Goal: Task Accomplishment & Management: Complete application form

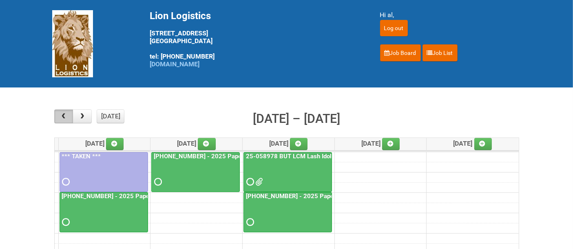
click at [64, 114] on span "button" at bounding box center [64, 116] width 8 height 7
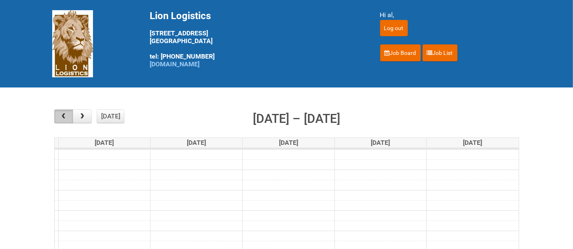
click at [64, 114] on span "button" at bounding box center [64, 116] width 8 height 7
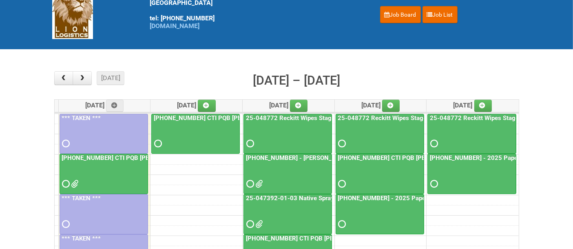
scroll to position [45, 0]
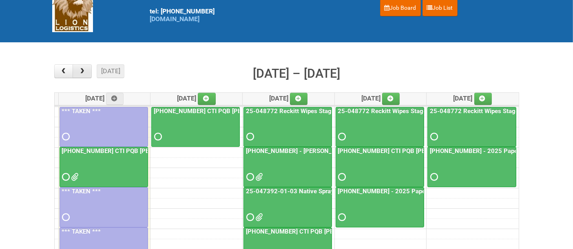
click at [84, 71] on span "button" at bounding box center [82, 71] width 8 height 7
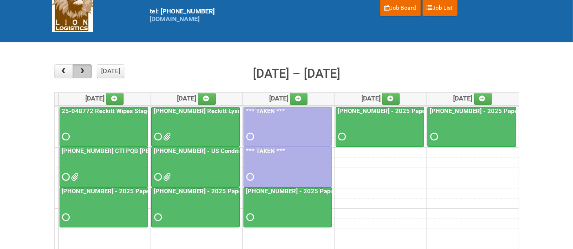
click at [82, 71] on span "button" at bounding box center [82, 71] width 8 height 7
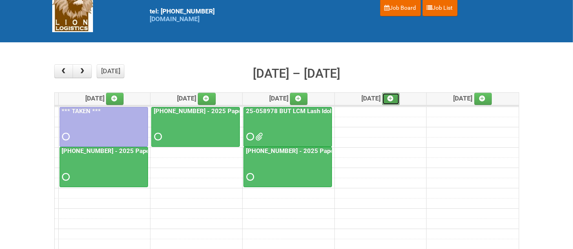
click at [393, 98] on icon at bounding box center [390, 99] width 6 height 6
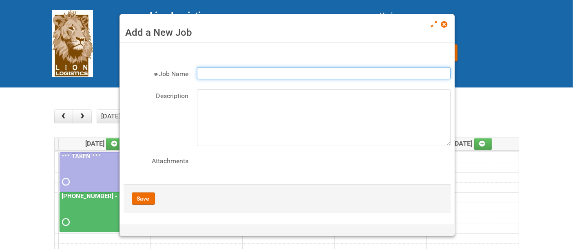
click at [271, 75] on input "Job Name" at bounding box center [323, 73] width 253 height 12
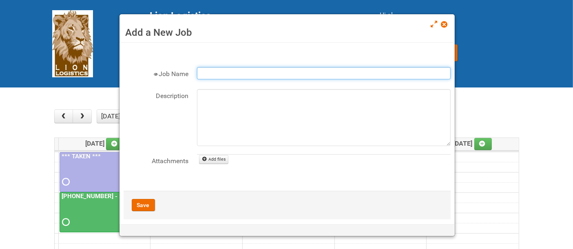
paste input "[PHONE_NUMBER] - 2025 Paper Towel Landscape - Packing Day"
type input "[PHONE_NUMBER] - 2025 Paper Towel Landscape - Packing Day"
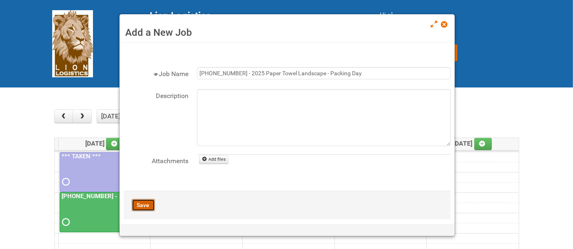
click at [143, 205] on button "Save" at bounding box center [143, 205] width 23 height 12
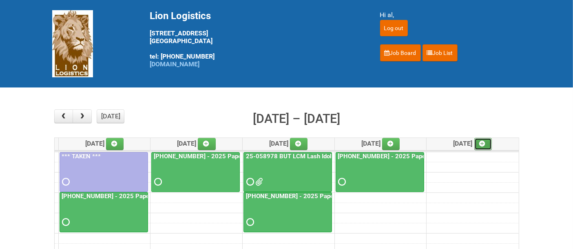
click at [485, 143] on icon at bounding box center [482, 144] width 6 height 6
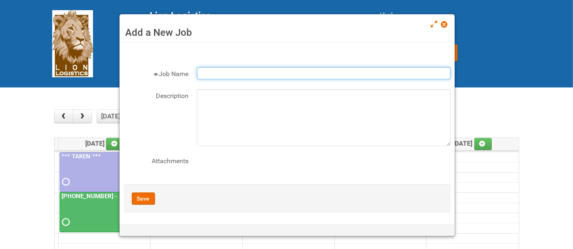
click at [238, 75] on input "Job Name" at bounding box center [323, 73] width 253 height 12
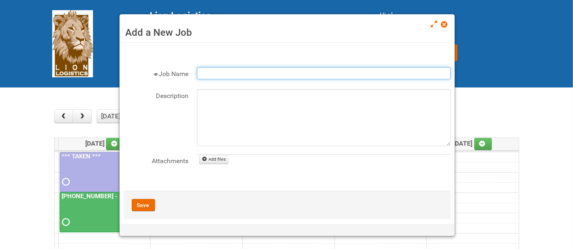
paste input "[PHONE_NUMBER] - 2025 Paper Towel Landscape - Packing Day"
type input "[PHONE_NUMBER] - 2025 Paper Towel Landscape - Packing Day"
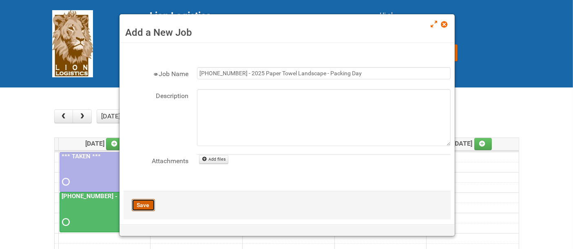
click at [151, 204] on button "Save" at bounding box center [143, 205] width 23 height 12
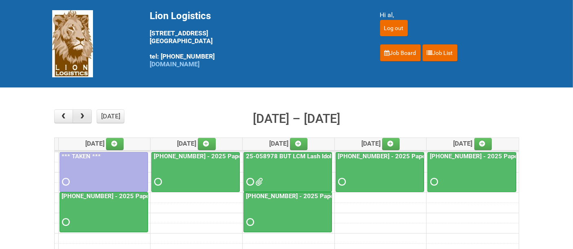
click at [83, 121] on button "button" at bounding box center [82, 117] width 19 height 14
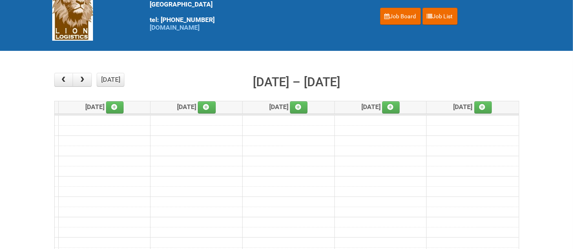
scroll to position [45, 0]
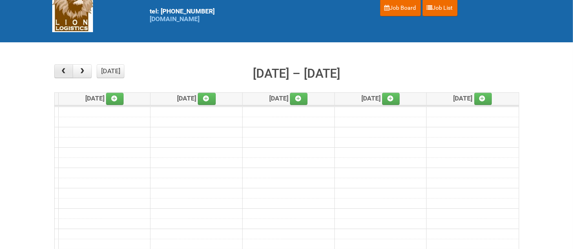
click at [60, 71] on span "button" at bounding box center [64, 71] width 8 height 7
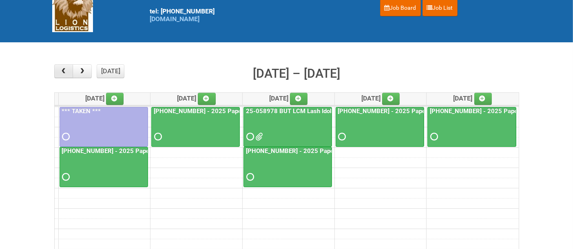
click at [60, 71] on span "button" at bounding box center [64, 71] width 8 height 7
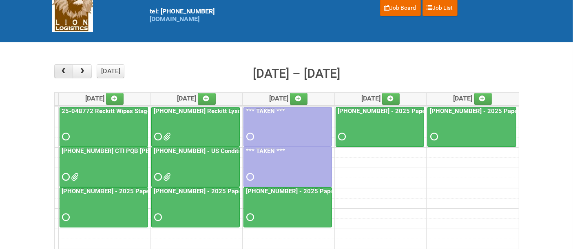
click at [60, 71] on span "button" at bounding box center [64, 71] width 8 height 7
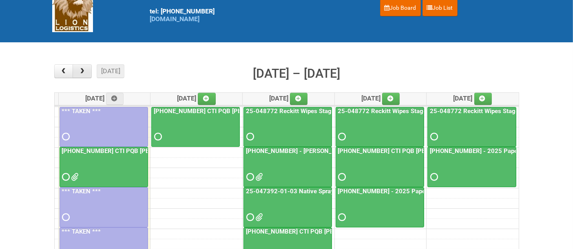
click at [79, 71] on span "button" at bounding box center [82, 71] width 8 height 7
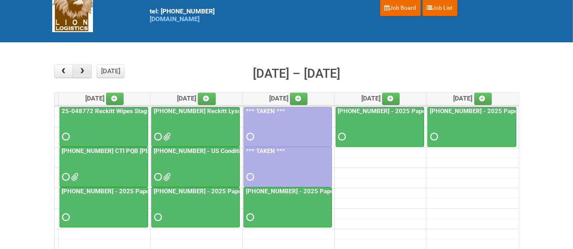
click at [87, 72] on button "button" at bounding box center [82, 71] width 19 height 14
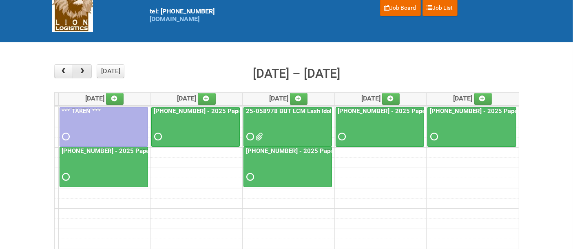
click at [86, 74] on button "button" at bounding box center [82, 71] width 19 height 14
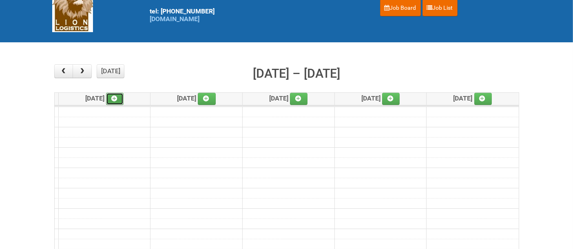
click at [113, 98] on link at bounding box center [115, 99] width 18 height 12
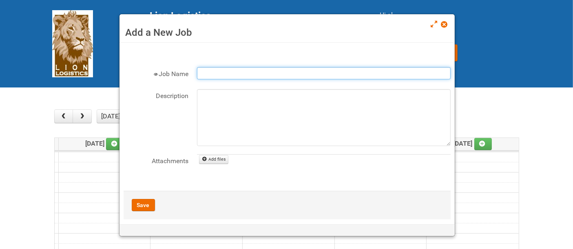
click at [219, 69] on input "Job Name" at bounding box center [323, 73] width 253 height 12
paste input "[PHONE_NUMBER] - 2025 Paper Towel Landscape - Packing Day"
type input "[PHONE_NUMBER] - 2025 Paper Towel Landscape - Packing Day"
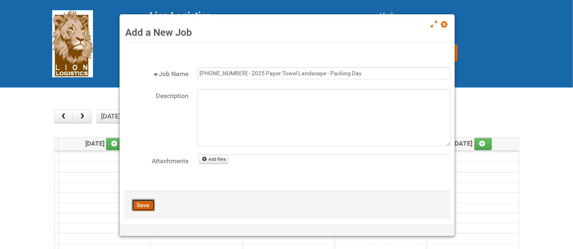
click at [142, 204] on button "Save" at bounding box center [143, 205] width 23 height 12
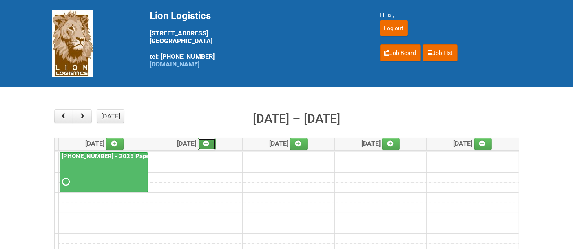
click at [209, 144] on icon at bounding box center [206, 144] width 6 height 6
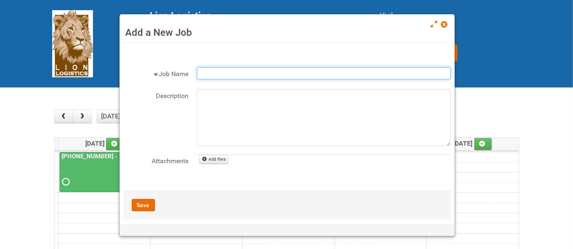
click at [236, 68] on input "Job Name" at bounding box center [323, 73] width 253 height 12
paste input "[PHONE_NUMBER] - 2025 Paper Towel Landscape - Packing Day"
type input "[PHONE_NUMBER] - 2025 Paper Towel Landscape - Packing Day"
click at [139, 204] on button "Save" at bounding box center [143, 205] width 23 height 12
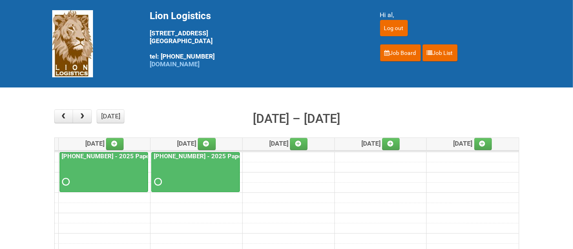
click at [56, 115] on button "button" at bounding box center [63, 117] width 19 height 14
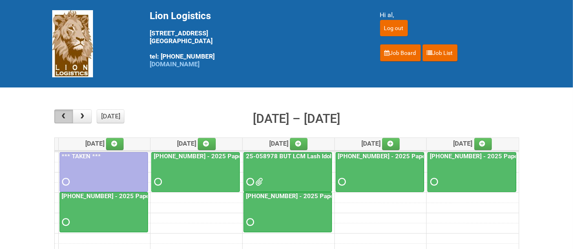
click at [56, 115] on button "button" at bounding box center [63, 117] width 19 height 14
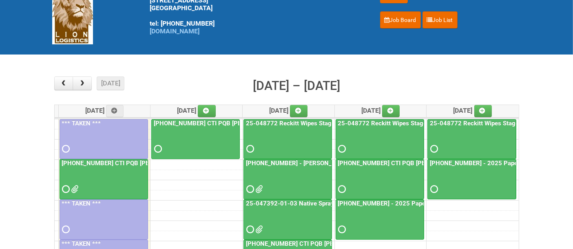
scroll to position [45, 0]
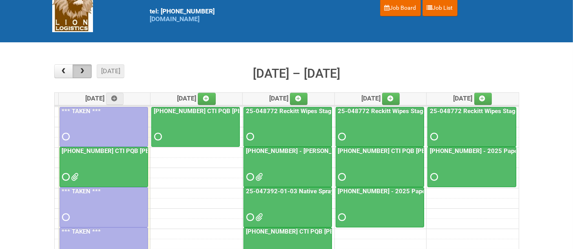
click at [85, 68] on button "button" at bounding box center [82, 71] width 19 height 14
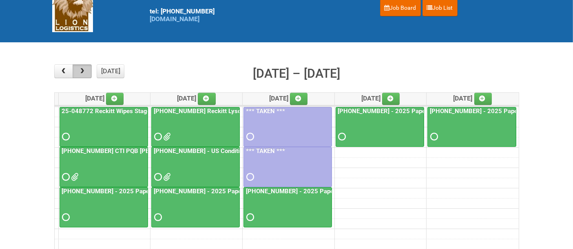
click at [80, 69] on span "button" at bounding box center [82, 71] width 8 height 7
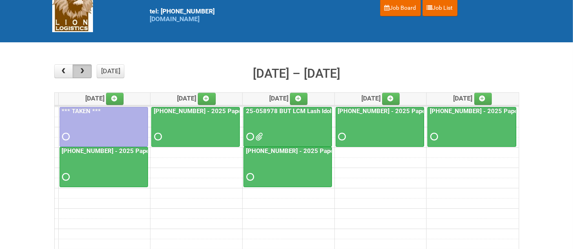
click at [80, 71] on span "button" at bounding box center [82, 71] width 8 height 7
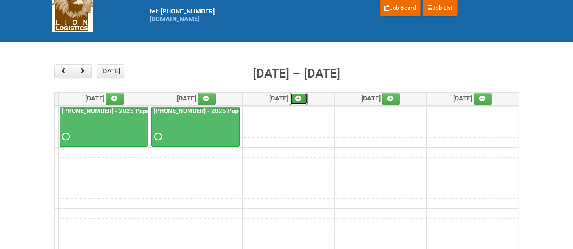
click at [301, 96] on icon at bounding box center [298, 99] width 6 height 6
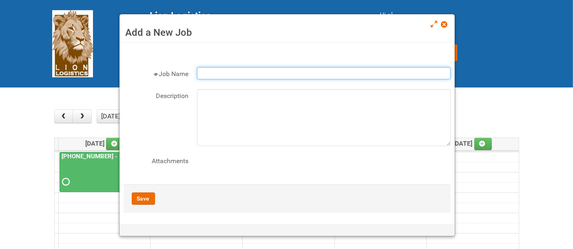
click at [279, 74] on input "Job Name" at bounding box center [323, 73] width 253 height 12
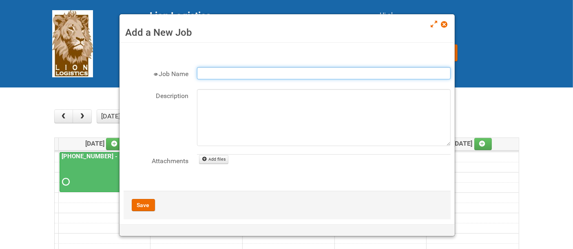
paste input "[PHONE_NUMBER] - 2025 Paper Towel Landscape - Packing Day"
type input "[PHONE_NUMBER] - 2025 Paper Towel Landscape - Packing Day"
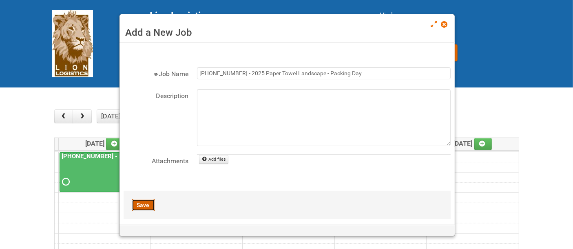
click at [142, 208] on button "Save" at bounding box center [143, 205] width 23 height 12
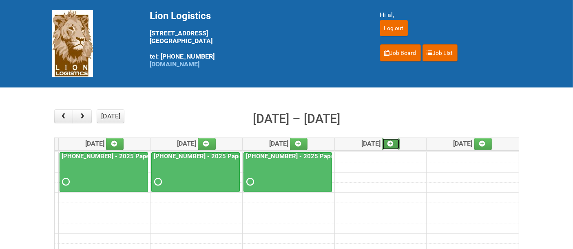
click at [391, 143] on icon at bounding box center [390, 144] width 6 height 6
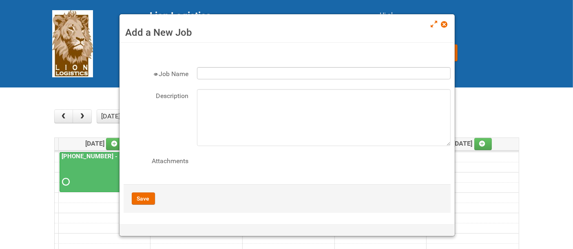
drag, startPoint x: 264, startPoint y: 61, endPoint x: 265, endPoint y: 67, distance: 5.8
click at [264, 62] on form "× Job Name Description Attachments File name Add files Opps. Still on dinosaur …" at bounding box center [286, 130] width 327 height 166
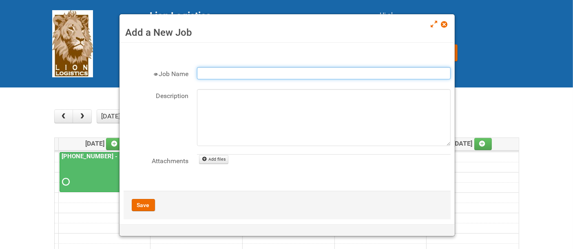
click at [265, 68] on input "Job Name" at bounding box center [323, 73] width 253 height 12
paste input "[PHONE_NUMBER] - 2025 Paper Towel Landscape - Packing Day"
drag, startPoint x: 319, startPoint y: 75, endPoint x: 421, endPoint y: 61, distance: 103.2
click at [421, 61] on form "× Job Name [PHONE_NUMBER] - 2025 Paper Towel Landscape - Packing Day Descriptio…" at bounding box center [286, 133] width 327 height 173
type input "[PHONE_NUMBER] - 2025 Paper Towel Landscape - Mailing Day"
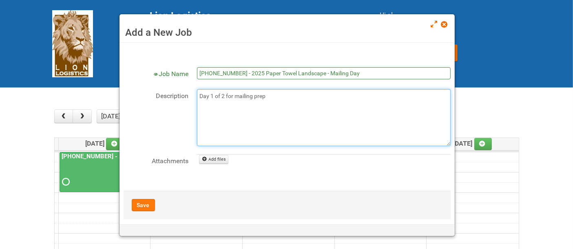
type textarea "Day 1 of 2 for mailing prep"
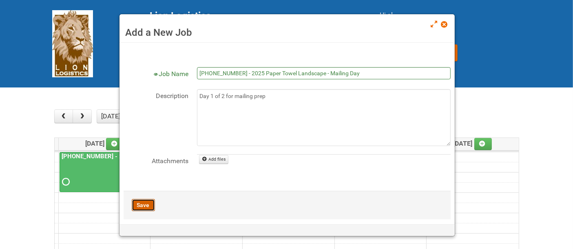
click at [145, 205] on button "Save" at bounding box center [143, 205] width 23 height 12
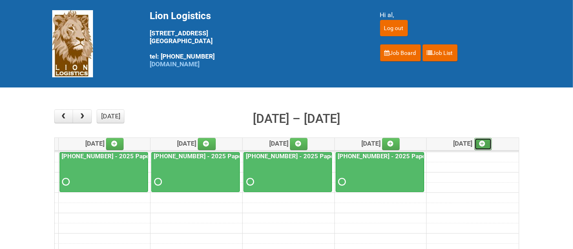
click at [479, 147] on link at bounding box center [483, 144] width 18 height 12
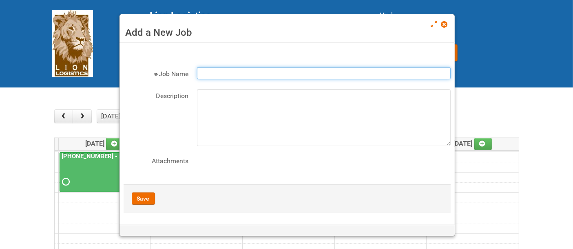
click at [270, 68] on input "Job Name" at bounding box center [323, 73] width 253 height 12
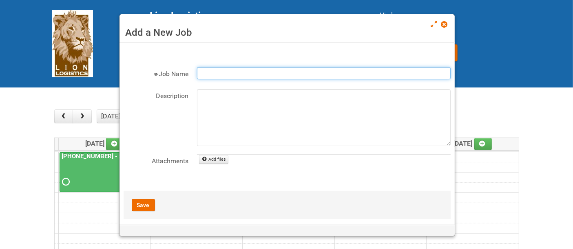
paste input "[PHONE_NUMBER] - 2025 Paper Towel Landscape - Packing Day"
type input "[PHONE_NUMBER] - 2025 Paper Towel Landscape - Packing Day"
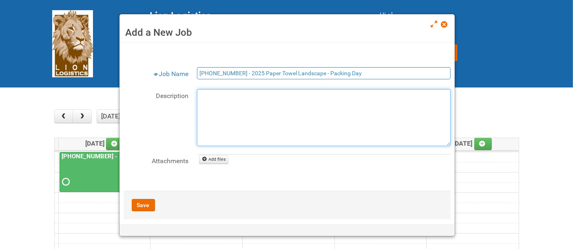
click at [263, 98] on textarea "Description" at bounding box center [323, 117] width 253 height 57
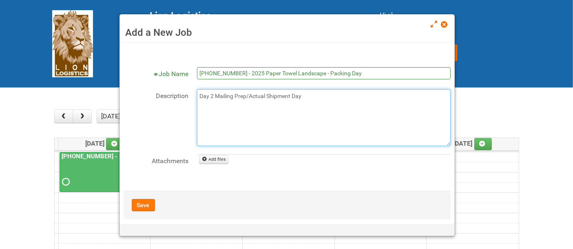
type textarea "Day 2 Mailing Prep/Actual Shipment Day"
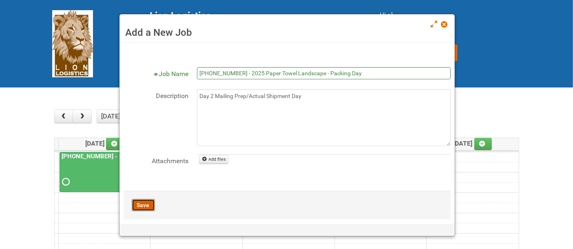
click at [145, 209] on button "Save" at bounding box center [143, 205] width 23 height 12
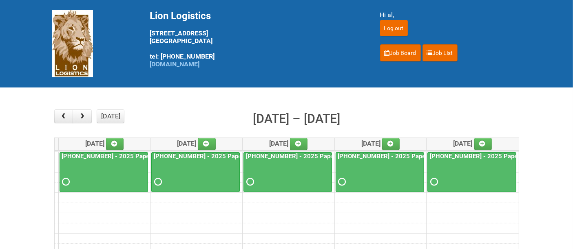
click at [452, 174] on div at bounding box center [471, 175] width 87 height 26
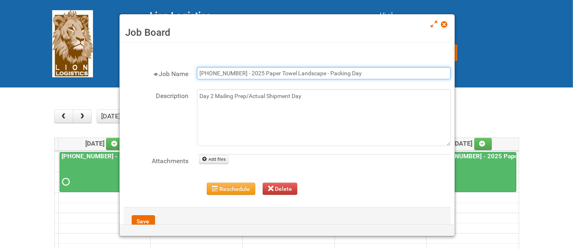
drag, startPoint x: 318, startPoint y: 75, endPoint x: 403, endPoint y: 68, distance: 85.0
click at [403, 68] on input "[PHONE_NUMBER] - 2025 Paper Towel Landscape - Packing Day" at bounding box center [323, 73] width 253 height 12
type input "[PHONE_NUMBER] - 2025 Paper Towel Landscape - Mailing Day"
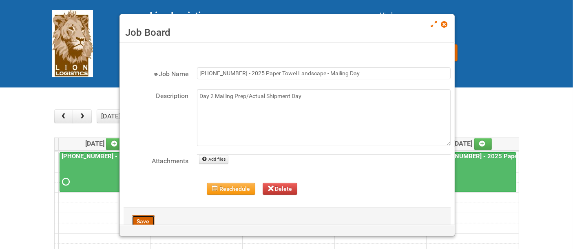
click at [135, 219] on button "Save" at bounding box center [143, 222] width 23 height 12
